Goal: Task Accomplishment & Management: Complete application form

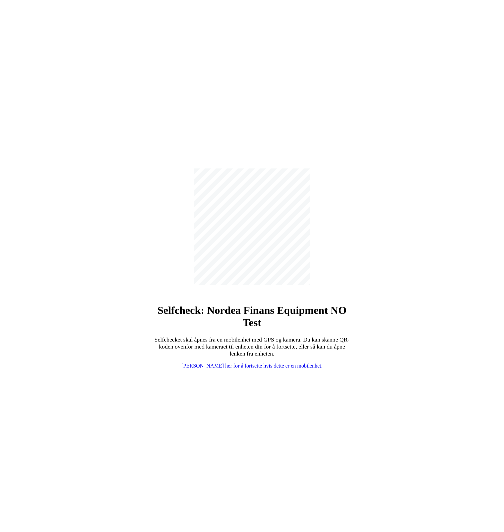
click at [273, 365] on link "[PERSON_NAME] her for å fortsette hvis dette er en mobilenhet." at bounding box center [252, 366] width 141 height 6
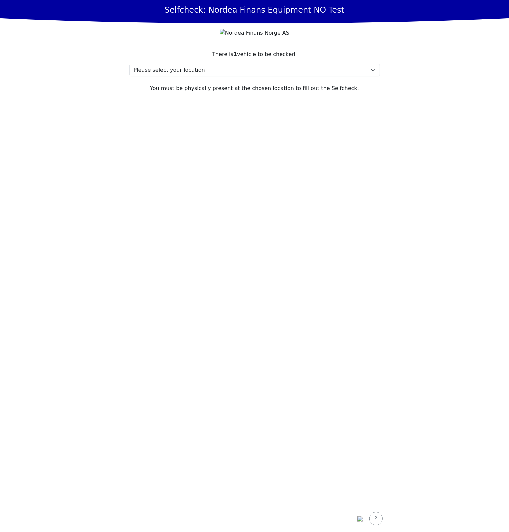
drag, startPoint x: 267, startPoint y: 189, endPoint x: 268, endPoint y: 185, distance: 4.1
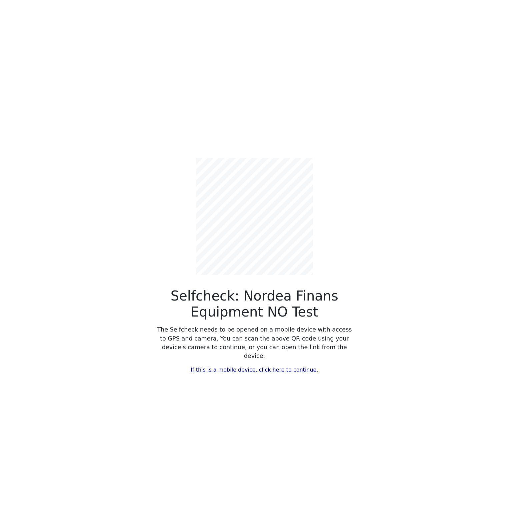
click at [240, 367] on link "If this is a mobile device, click here to continue." at bounding box center [254, 370] width 127 height 6
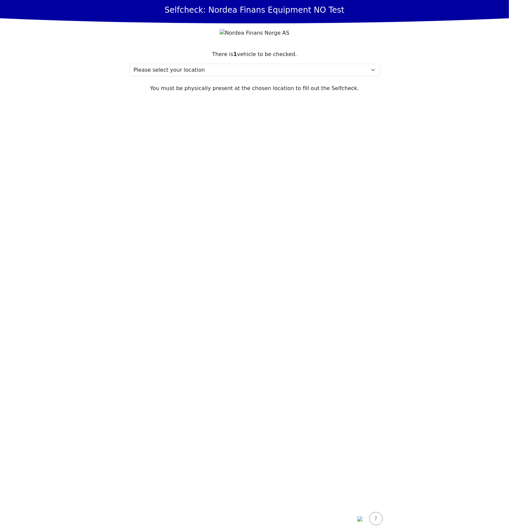
drag, startPoint x: 215, startPoint y: 168, endPoint x: 239, endPoint y: 140, distance: 37.2
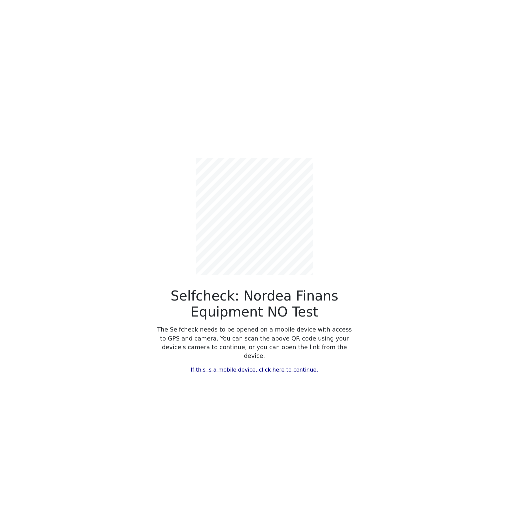
click at [209, 367] on link "If this is a mobile device, click here to continue." at bounding box center [254, 370] width 127 height 6
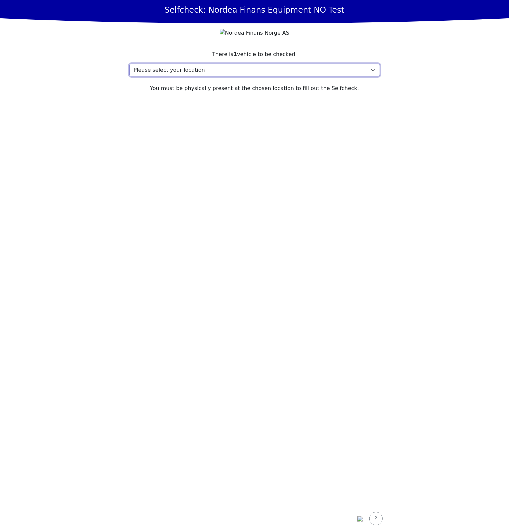
click at [188, 76] on select "Please select your location Here, 2400 Town My location isn't listed" at bounding box center [254, 70] width 251 height 13
click at [129, 76] on select "Please select your location Here, 2400 Town My location isn't listed" at bounding box center [254, 70] width 251 height 13
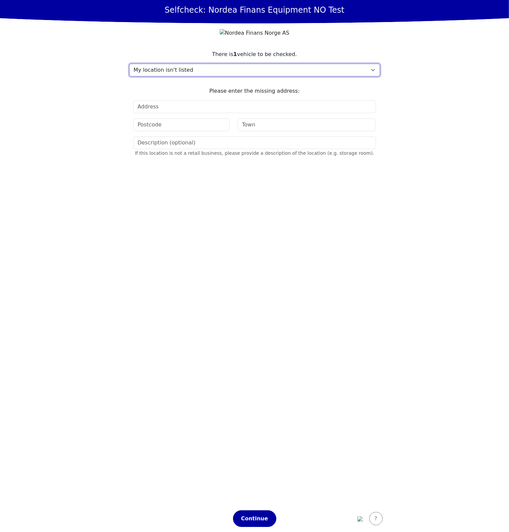
drag, startPoint x: 173, startPoint y: 84, endPoint x: 172, endPoint y: 88, distance: 3.4
click at [173, 76] on select "Please select your location Here, 2400 Town My location isn't listed" at bounding box center [254, 70] width 251 height 13
select select "4737"
click at [129, 76] on select "Please select your location Here, 2400 Town My location isn't listed" at bounding box center [254, 70] width 251 height 13
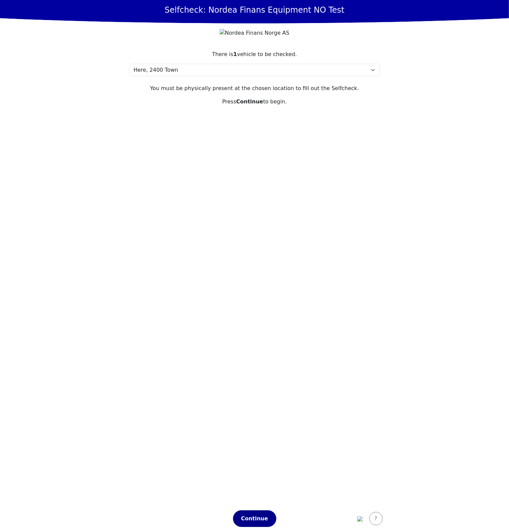
click at [264, 520] on div "Continue" at bounding box center [254, 519] width 29 height 8
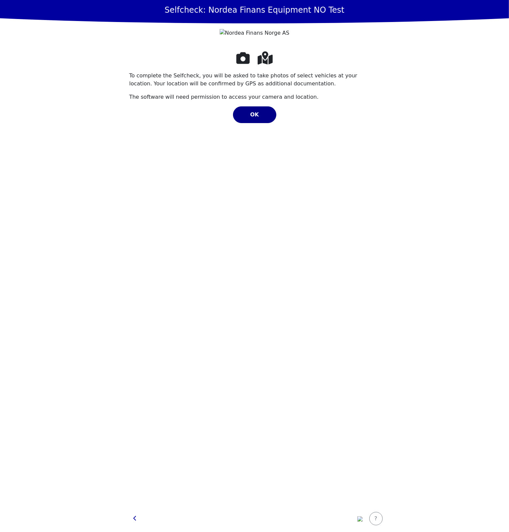
click at [240, 119] on div "OK" at bounding box center [254, 115] width 29 height 8
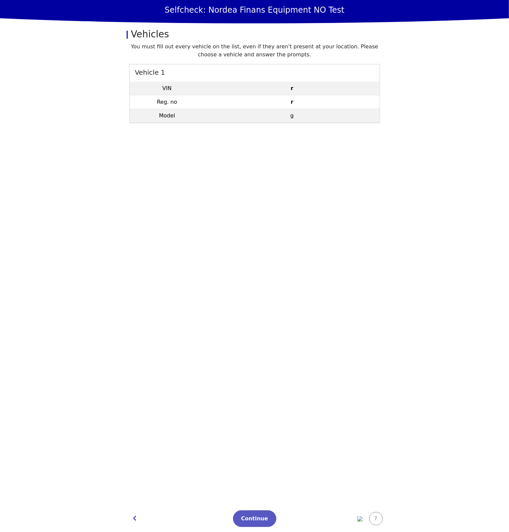
click at [238, 104] on td "r" at bounding box center [292, 102] width 175 height 14
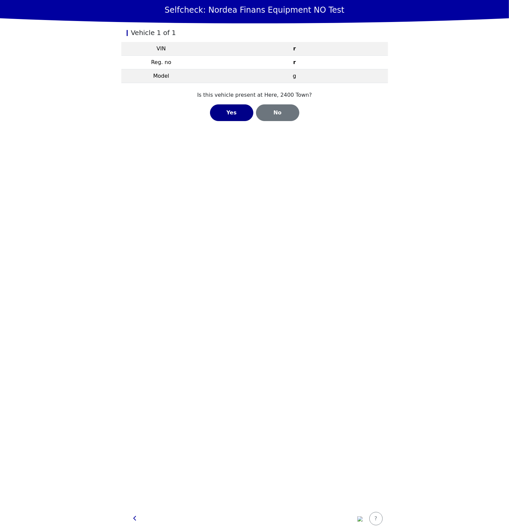
click at [232, 105] on button "Yes" at bounding box center [231, 112] width 43 height 17
click at [245, 112] on div "Open Camera" at bounding box center [254, 111] width 37 height 8
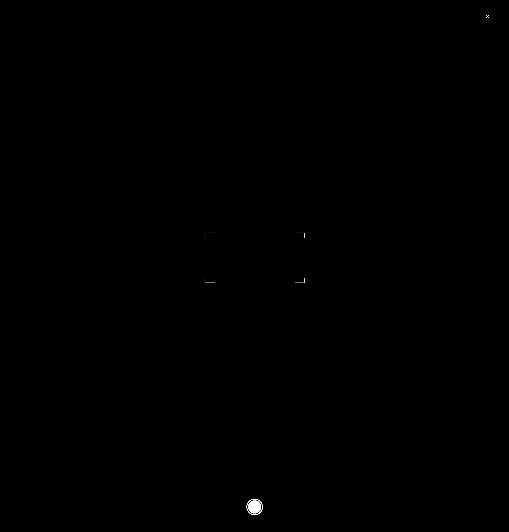
click at [256, 508] on button at bounding box center [255, 507] width 17 height 17
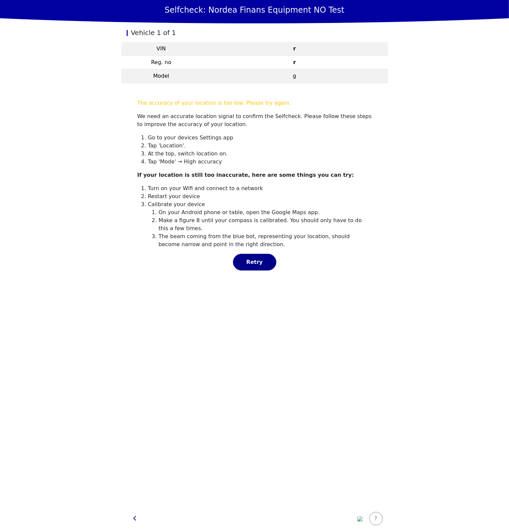
click at [265, 264] on div "Retry" at bounding box center [254, 262] width 29 height 8
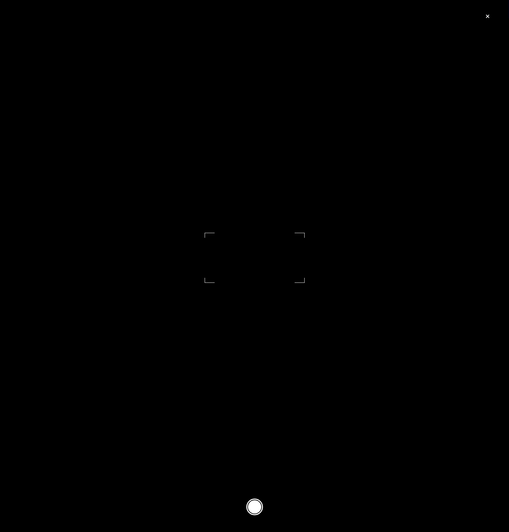
click at [258, 508] on button at bounding box center [255, 507] width 17 height 17
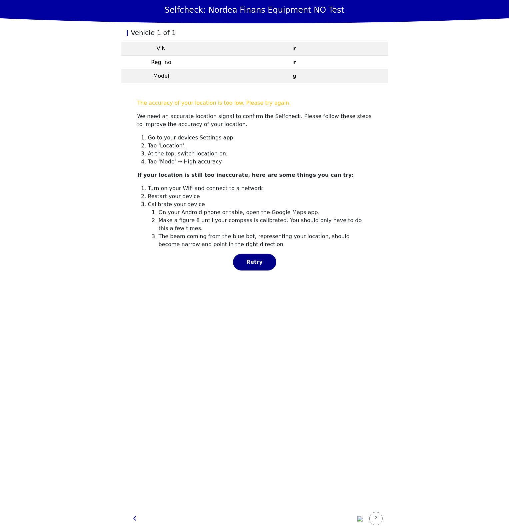
click at [264, 261] on div "Retry" at bounding box center [254, 262] width 29 height 8
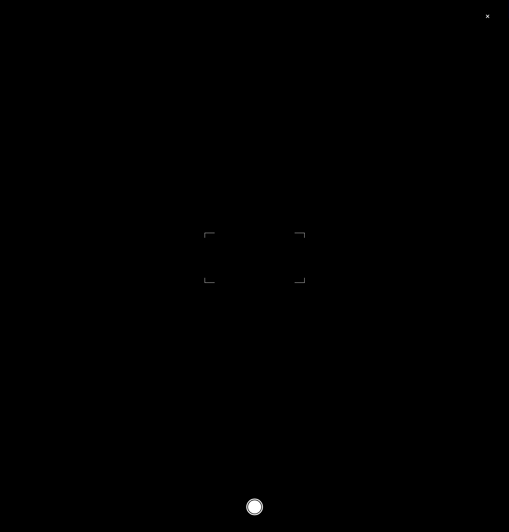
click at [252, 504] on button at bounding box center [255, 507] width 17 height 17
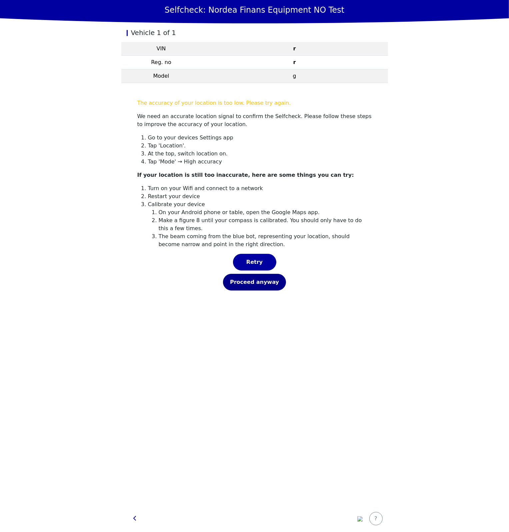
click at [262, 286] on button "Proceed anyway" at bounding box center [254, 282] width 63 height 17
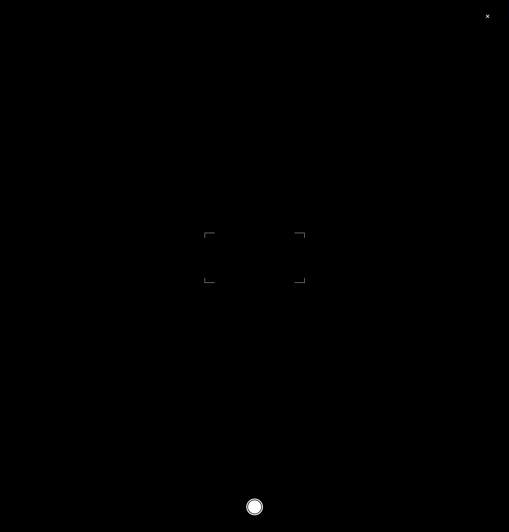
click at [252, 507] on button at bounding box center [255, 507] width 17 height 17
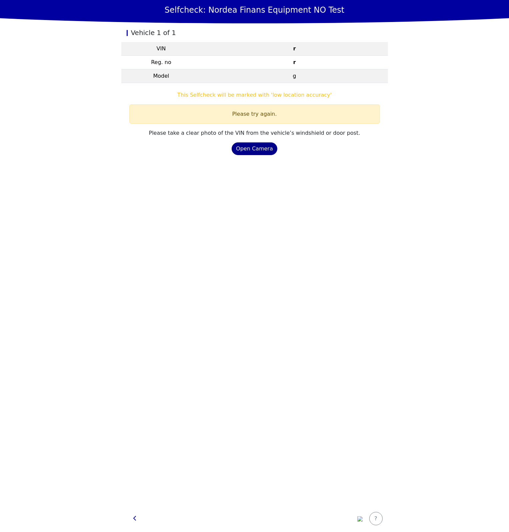
click at [263, 145] on div "Open Camera" at bounding box center [254, 149] width 37 height 8
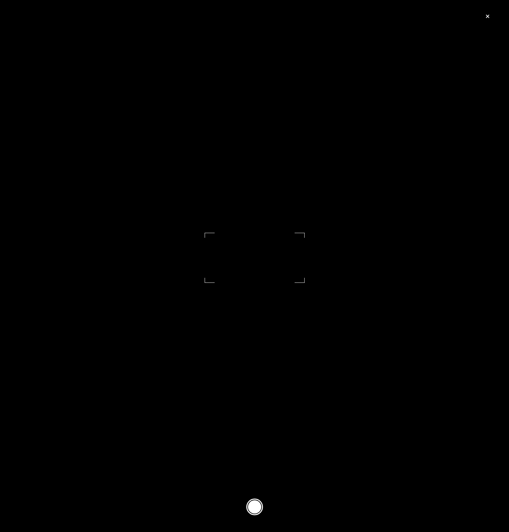
click at [254, 507] on button at bounding box center [255, 507] width 17 height 17
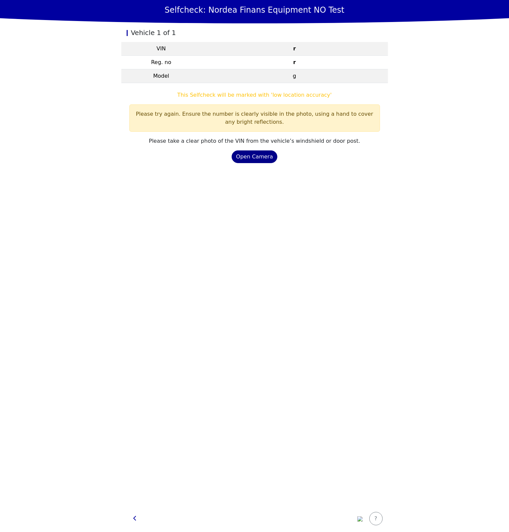
click at [265, 158] on div "Open Camera" at bounding box center [254, 157] width 37 height 8
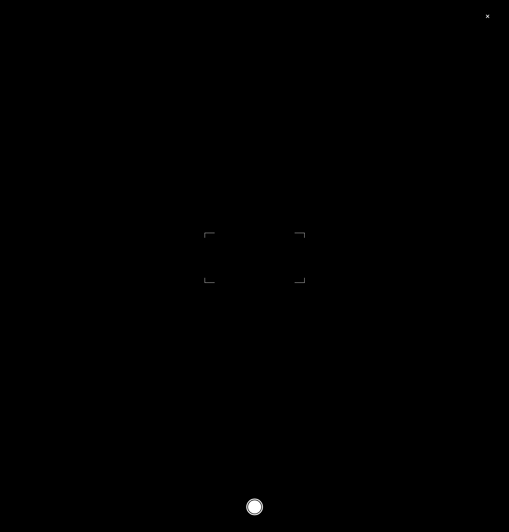
click at [251, 506] on button at bounding box center [255, 507] width 17 height 17
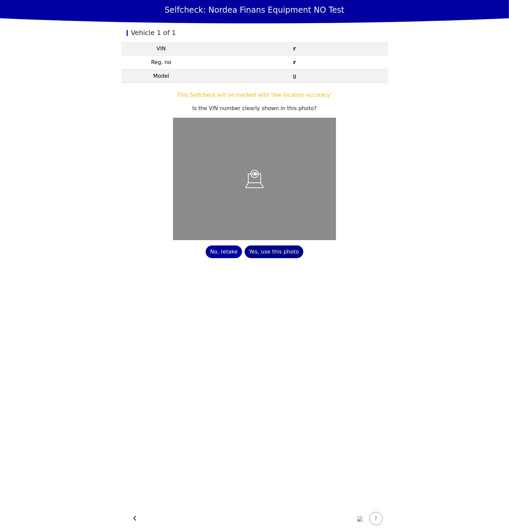
click at [278, 250] on div "Yes, use this photo" at bounding box center [274, 252] width 50 height 8
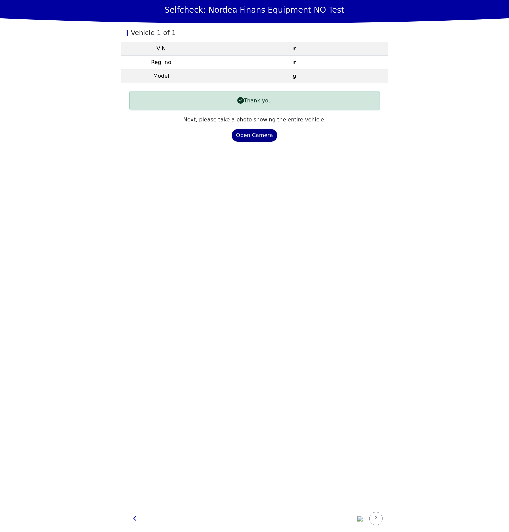
click at [252, 136] on div "Open Camera" at bounding box center [254, 135] width 37 height 8
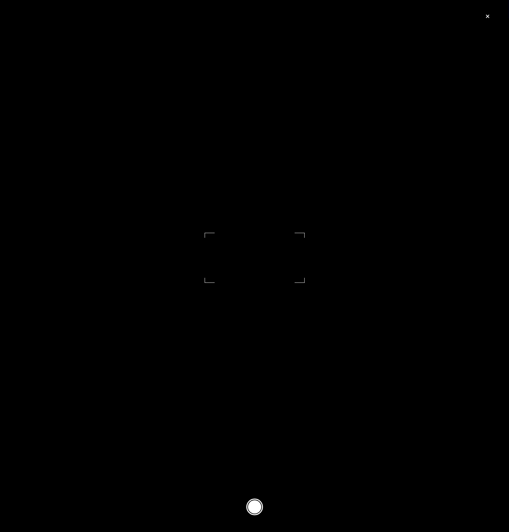
click at [252, 508] on button at bounding box center [255, 507] width 17 height 17
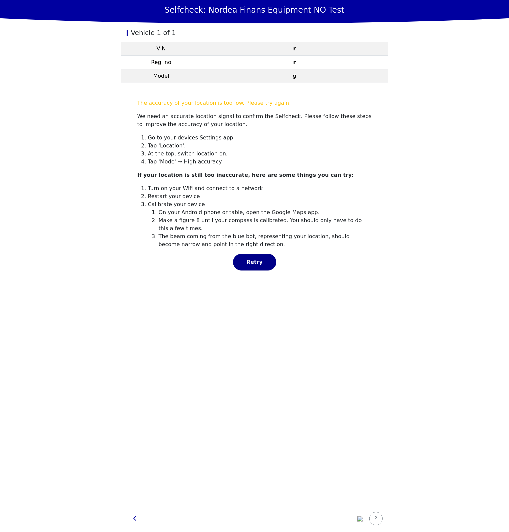
click at [255, 269] on button "Retry" at bounding box center [254, 262] width 43 height 17
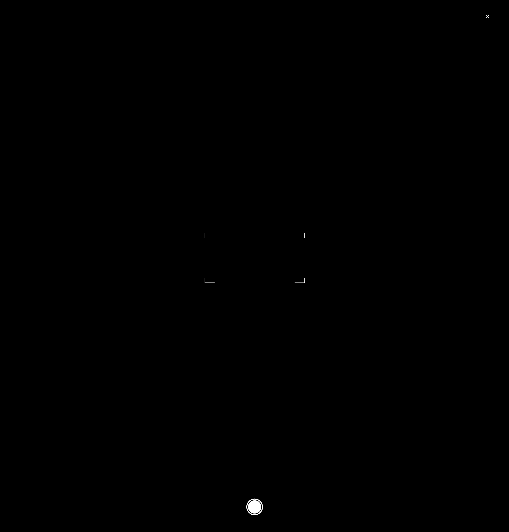
click at [256, 498] on footer at bounding box center [254, 507] width 509 height 50
click at [256, 503] on button at bounding box center [255, 507] width 17 height 17
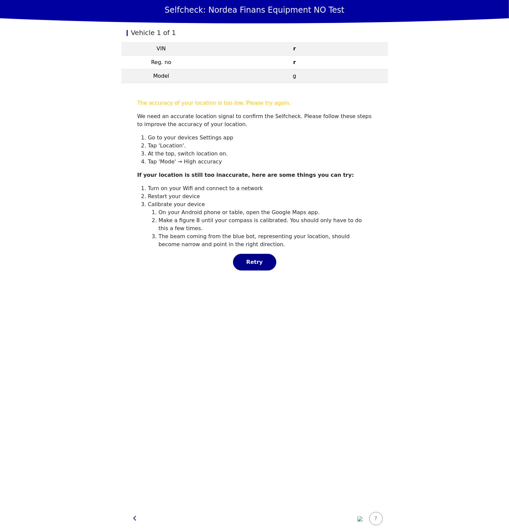
click at [262, 265] on div "Retry" at bounding box center [254, 262] width 29 height 8
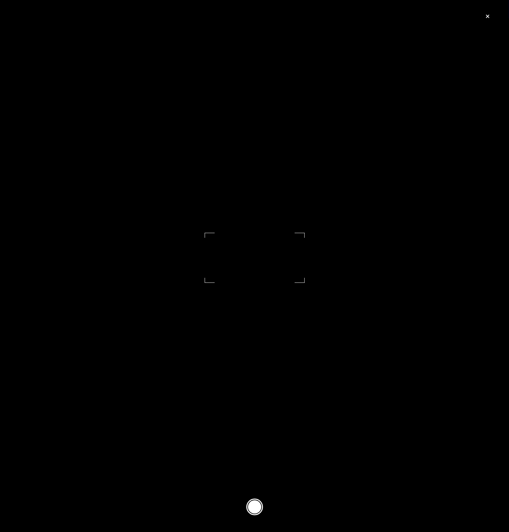
click at [257, 503] on button at bounding box center [255, 507] width 17 height 17
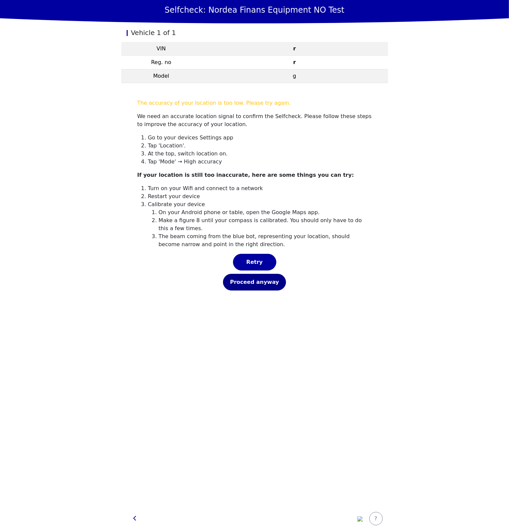
click at [260, 279] on div "Proceed anyway" at bounding box center [254, 282] width 49 height 8
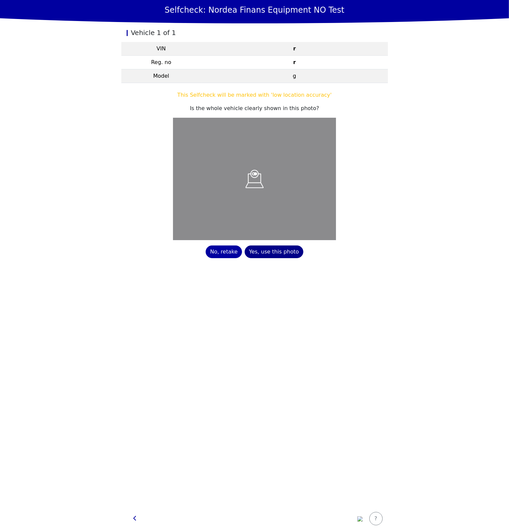
click at [266, 256] on button "Yes, use this photo" at bounding box center [274, 252] width 59 height 13
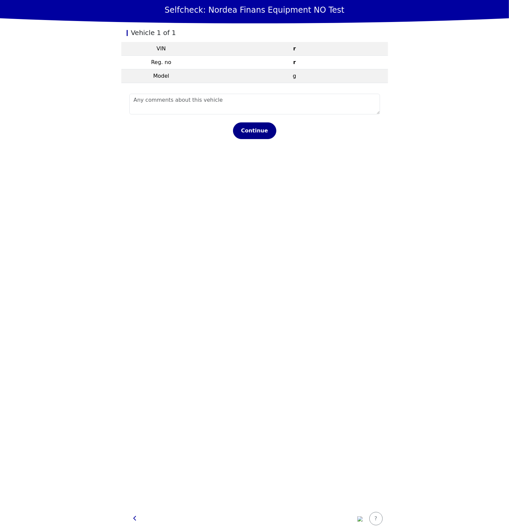
click at [259, 129] on div "Continue" at bounding box center [254, 131] width 29 height 8
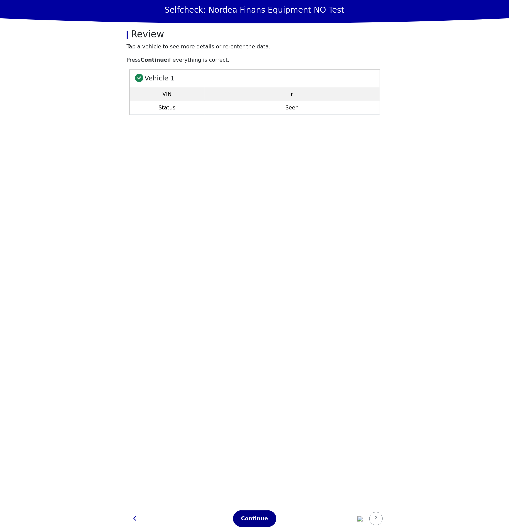
click at [249, 516] on div "Continue" at bounding box center [254, 519] width 29 height 8
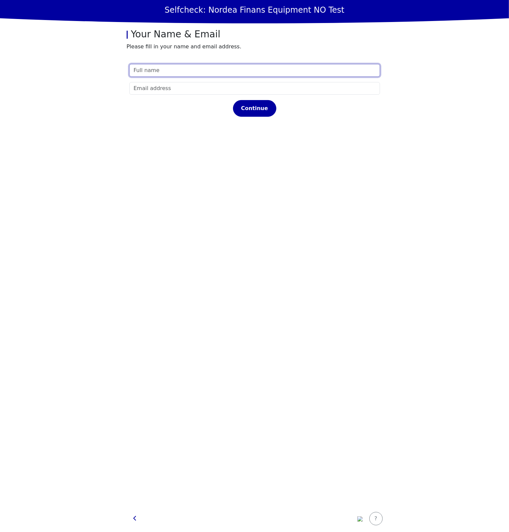
click at [229, 71] on input "text" at bounding box center [254, 70] width 251 height 13
type input "Test"
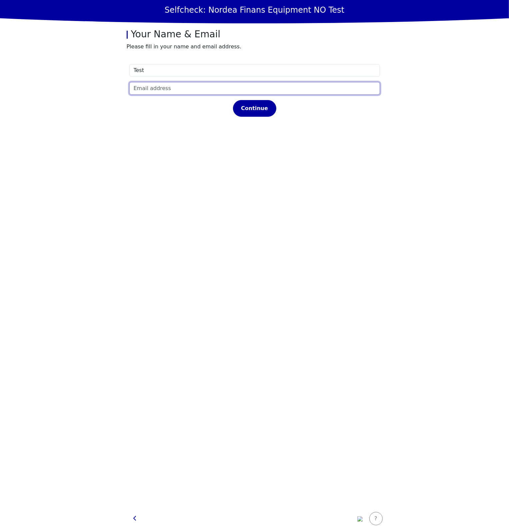
click at [202, 88] on input "email" at bounding box center [254, 88] width 251 height 13
type input "Test@test.dk"
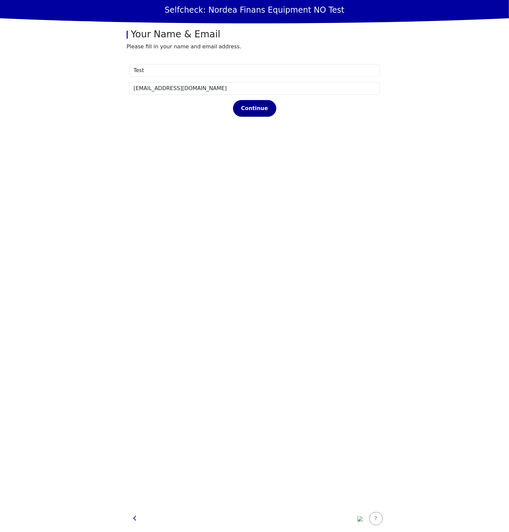
click at [236, 110] on button "Continue" at bounding box center [254, 108] width 43 height 17
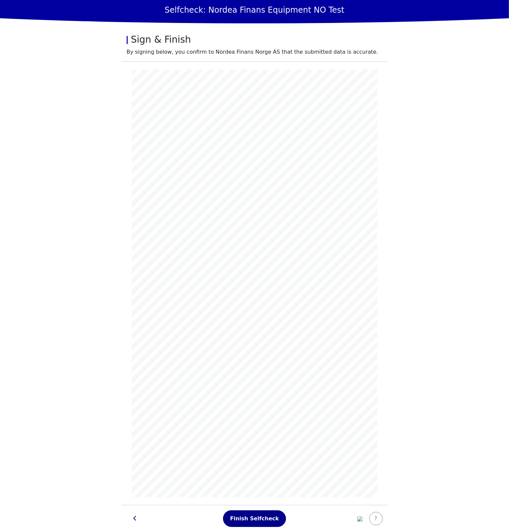
click at [246, 519] on div "Finish Selfcheck" at bounding box center [254, 519] width 49 height 8
